Goal: Check status: Check status

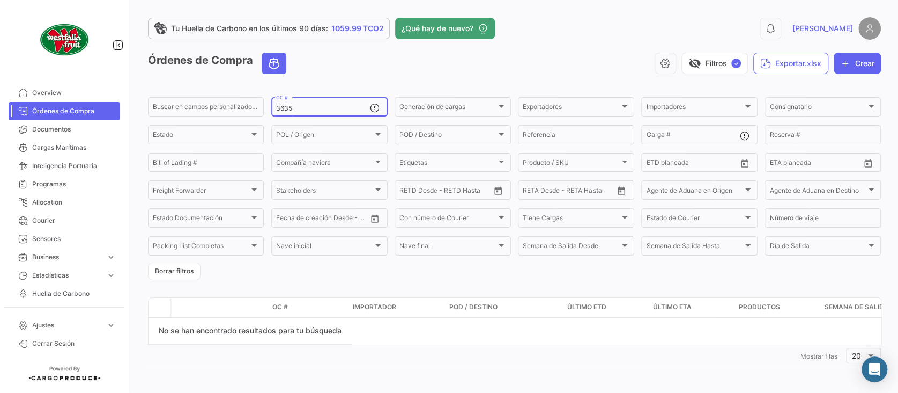
click at [313, 106] on input "3635" at bounding box center [322, 109] width 93 height 8
click at [322, 108] on input "3634" at bounding box center [322, 109] width 93 height 8
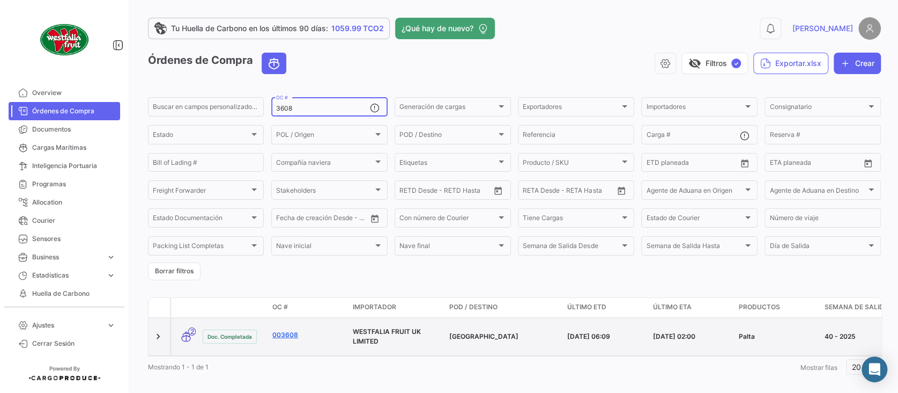
type input "3608"
click at [283, 332] on link "003608" at bounding box center [308, 335] width 72 height 10
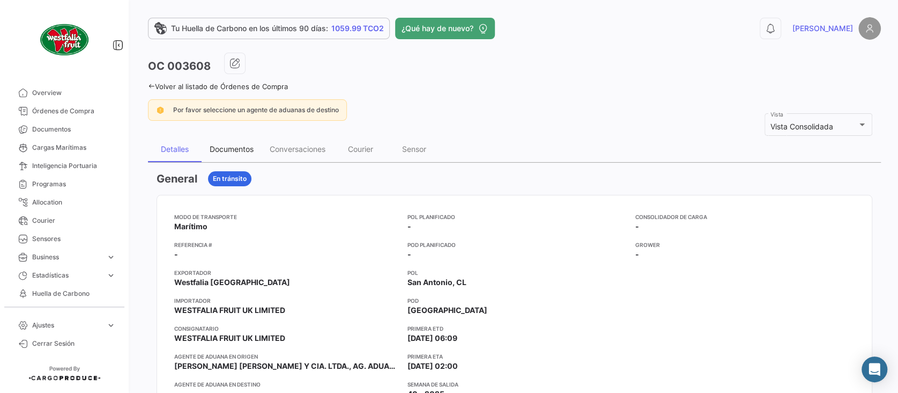
click at [235, 150] on div "Documentos" at bounding box center [232, 148] width 44 height 9
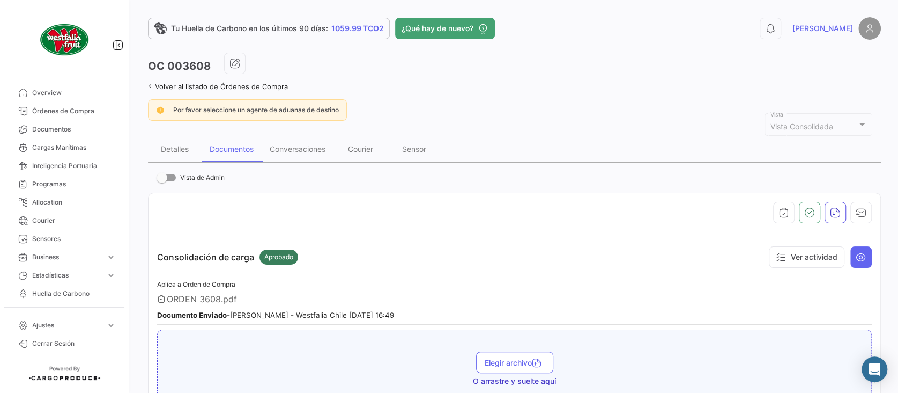
click at [270, 86] on link "Volver al listado de Órdenes de Compra" at bounding box center [218, 86] width 140 height 9
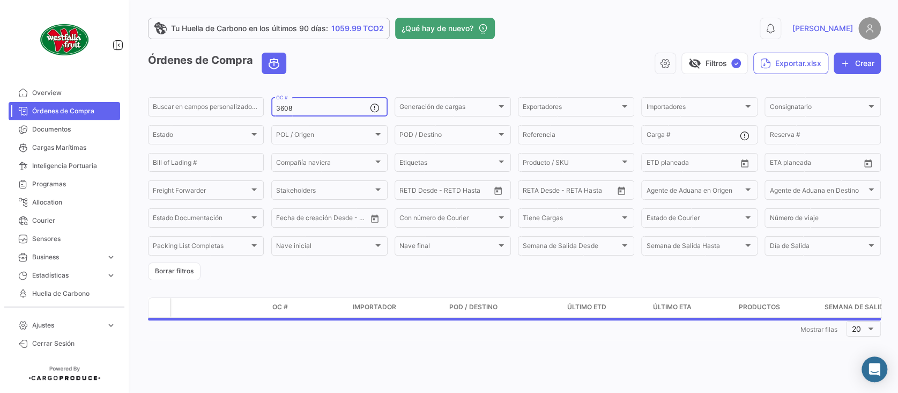
click at [309, 105] on input "3608" at bounding box center [322, 109] width 93 height 8
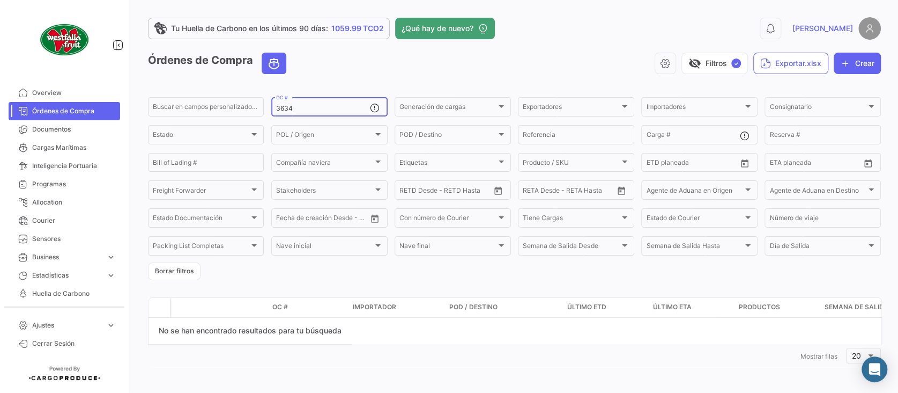
click at [301, 110] on input "3634" at bounding box center [322, 109] width 93 height 8
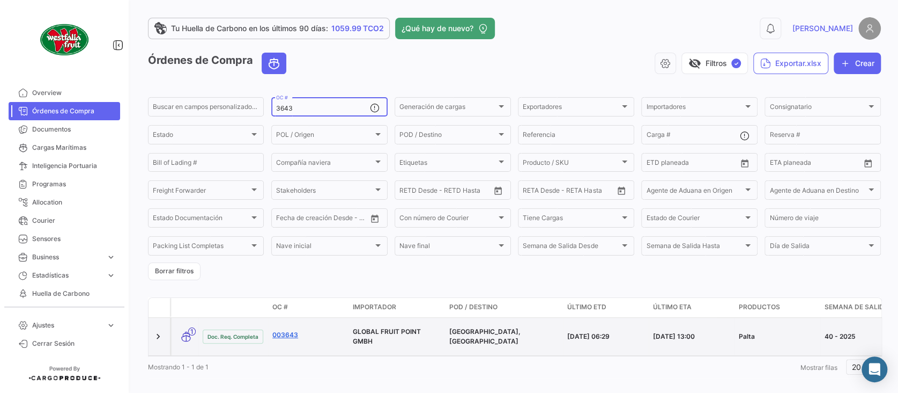
type input "3643"
click at [279, 332] on link "003643" at bounding box center [308, 335] width 72 height 10
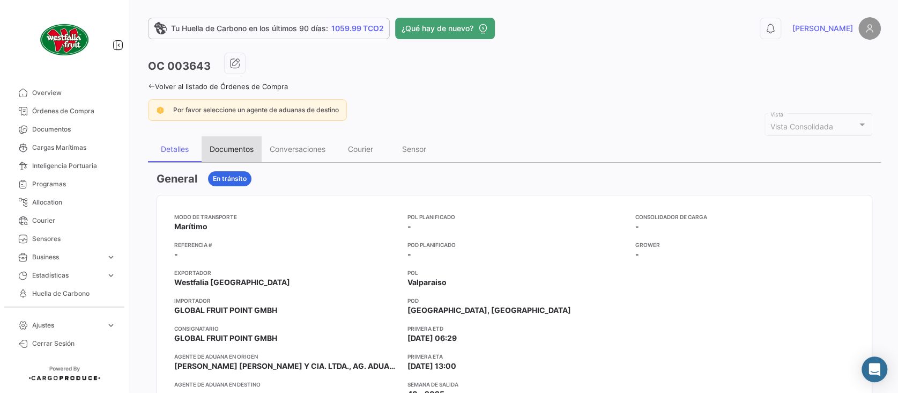
click at [227, 149] on div "Documentos" at bounding box center [232, 148] width 44 height 9
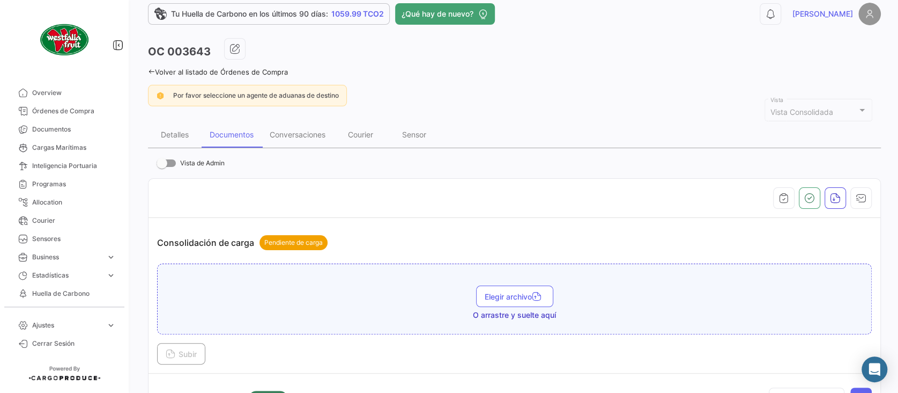
scroll to position [71, 0]
